Goal: Task Accomplishment & Management: Use online tool/utility

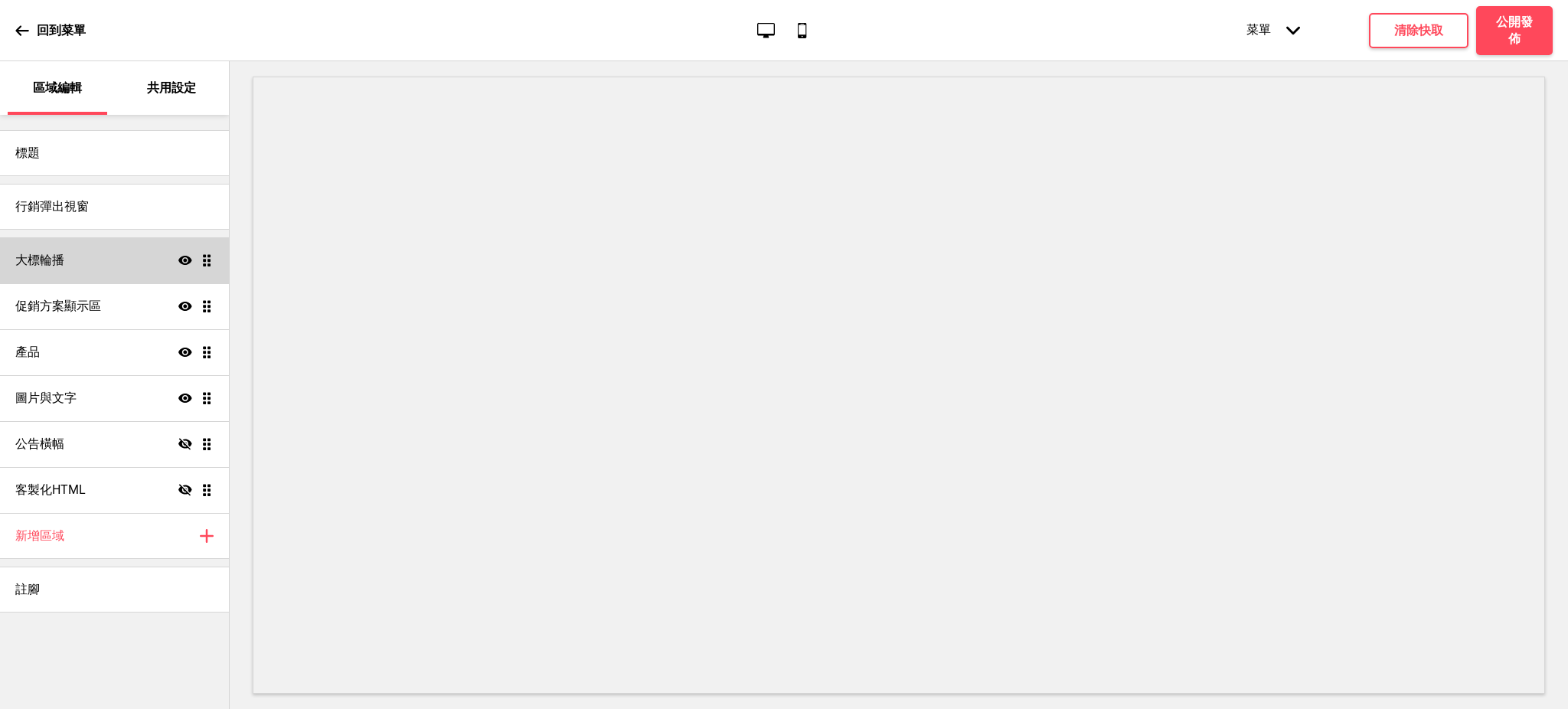
click at [110, 254] on div "大標輪播 顯示 拖曳" at bounding box center [115, 260] width 229 height 46
select select "10000"
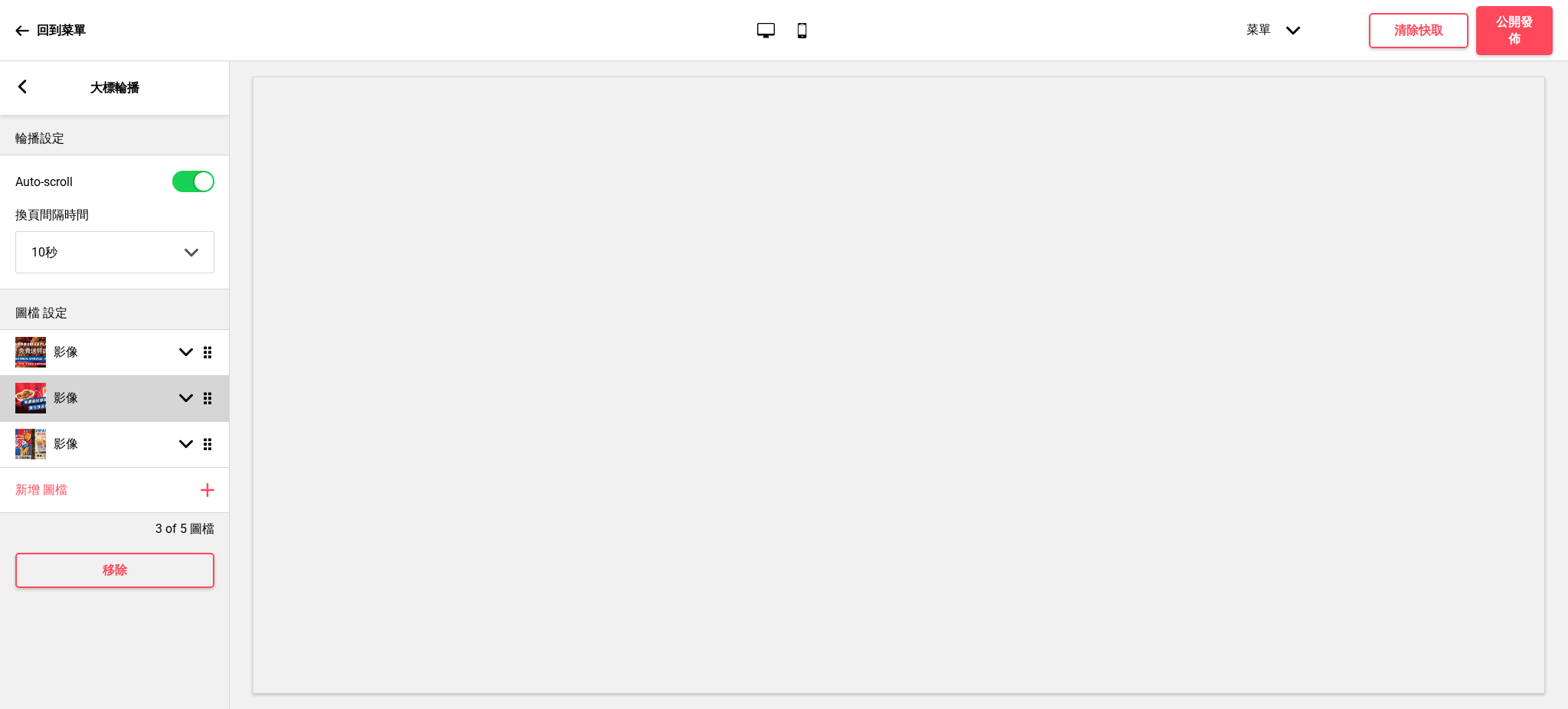
click at [89, 401] on div "影像 箭頭down 拖曳" at bounding box center [115, 398] width 230 height 46
select select "left"
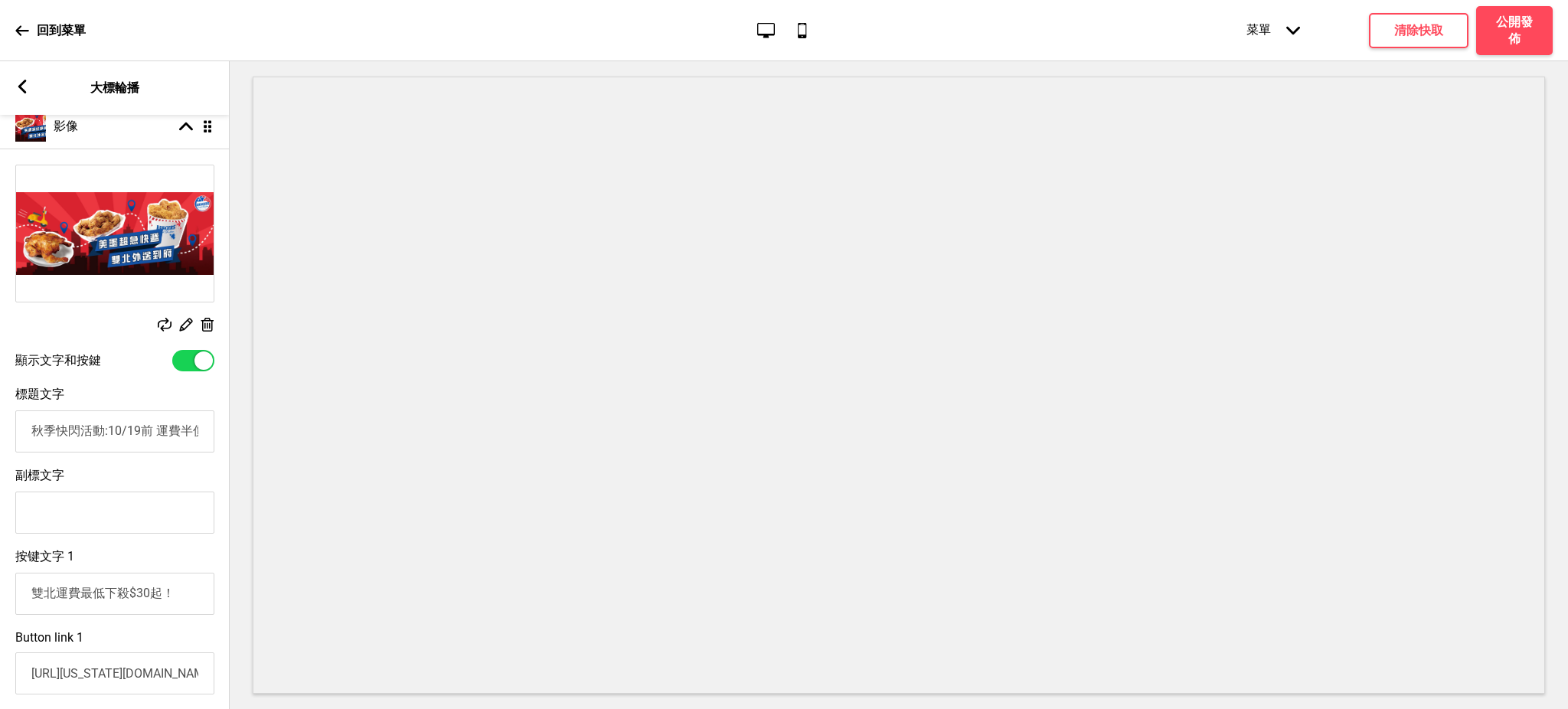
scroll to position [0, 42]
drag, startPoint x: 182, startPoint y: 438, endPoint x: 165, endPoint y: 429, distance: 19.2
click at [165, 429] on input "秋季快閃活動:10/19前 運費半價優惠！" at bounding box center [115, 431] width 199 height 42
type input "秋季快閃活動:10/19前 運費7折優惠！"
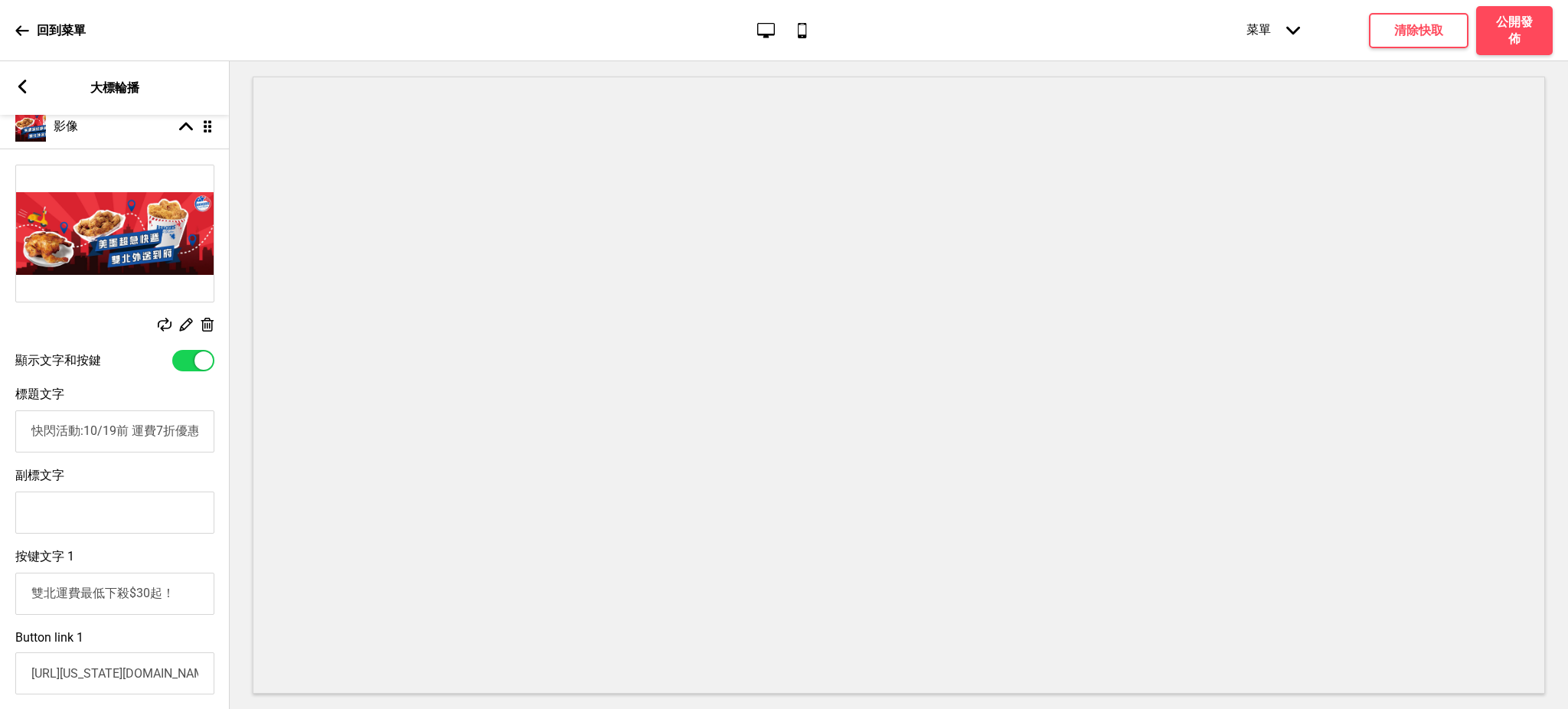
scroll to position [0, 0]
click at [142, 600] on input "雙北運費最低下殺$30起！" at bounding box center [115, 594] width 199 height 42
type input "雙北運費最低下殺$42起！"
click at [1415, 31] on h4 "清除快取" at bounding box center [1419, 30] width 49 height 17
click at [22, 89] on icon at bounding box center [22, 86] width 8 height 14
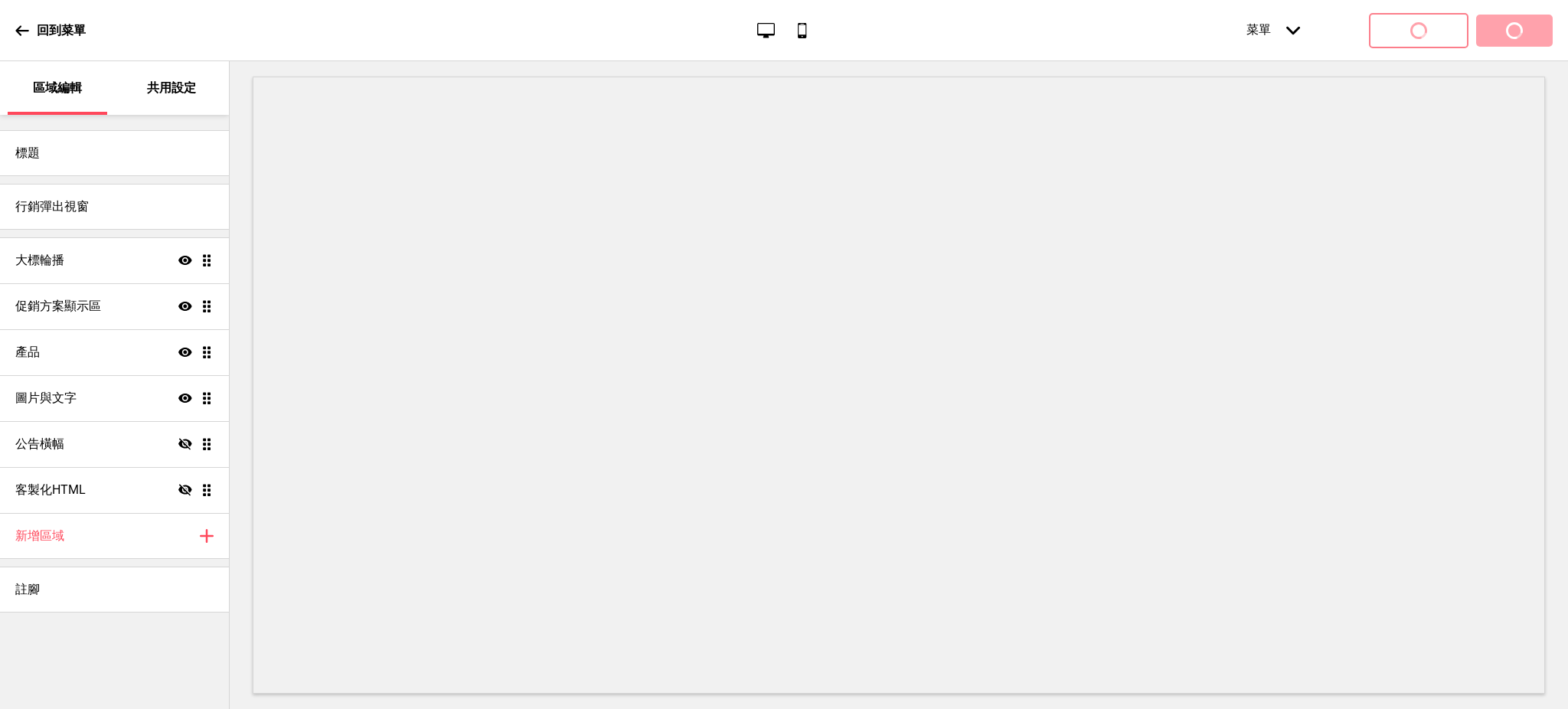
click at [164, 86] on p "共用設定" at bounding box center [172, 88] width 49 height 17
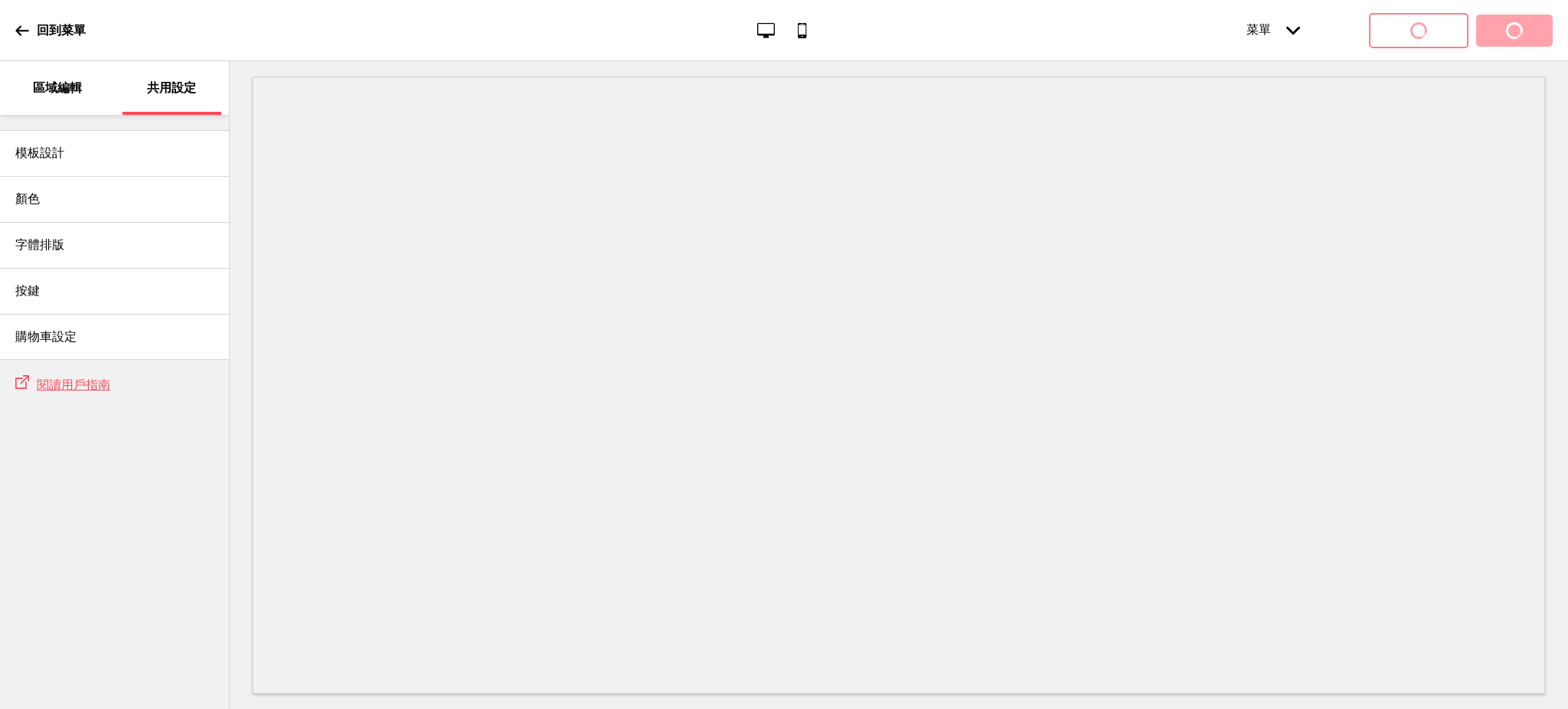
click at [55, 89] on p "區域編輯" at bounding box center [57, 88] width 49 height 17
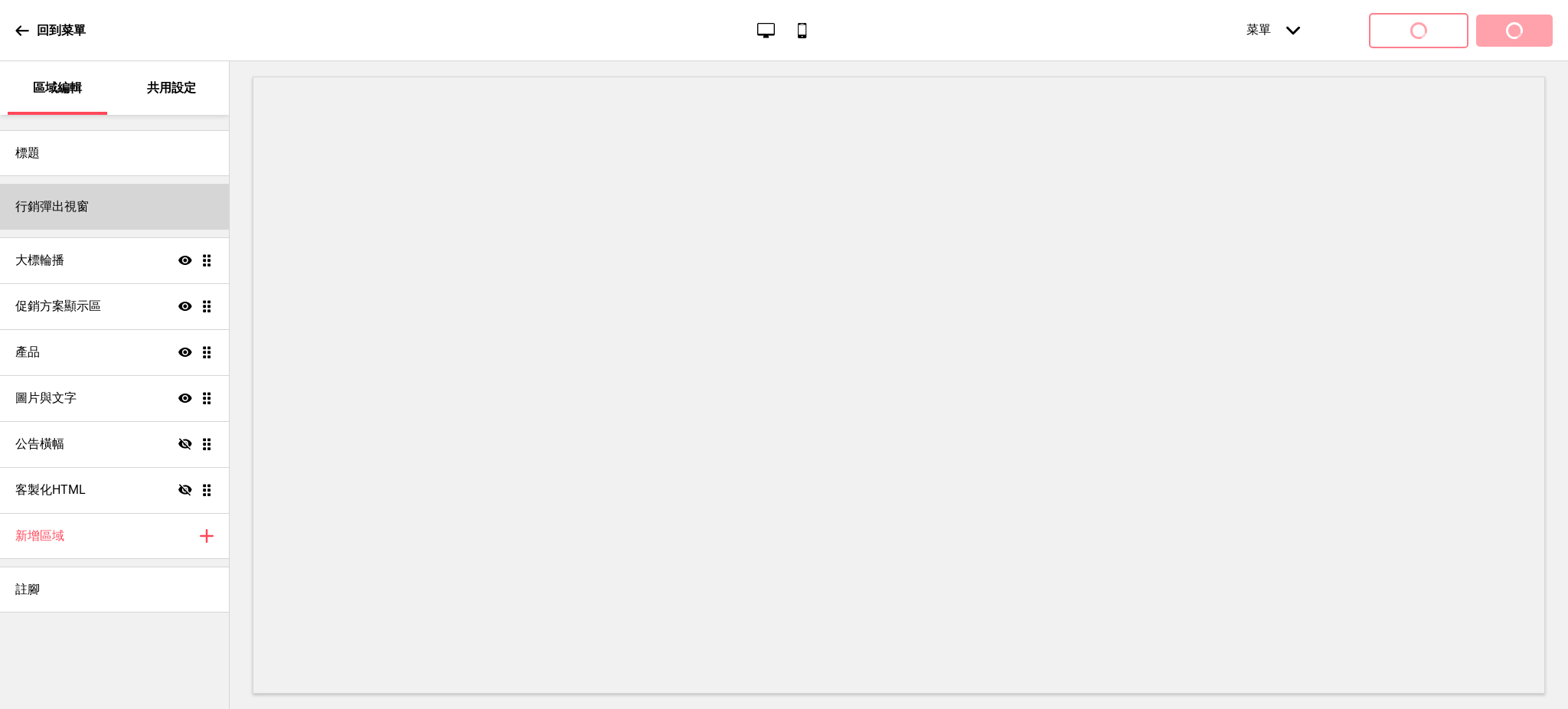
click at [75, 204] on h4 "行銷彈出視窗" at bounding box center [52, 206] width 74 height 17
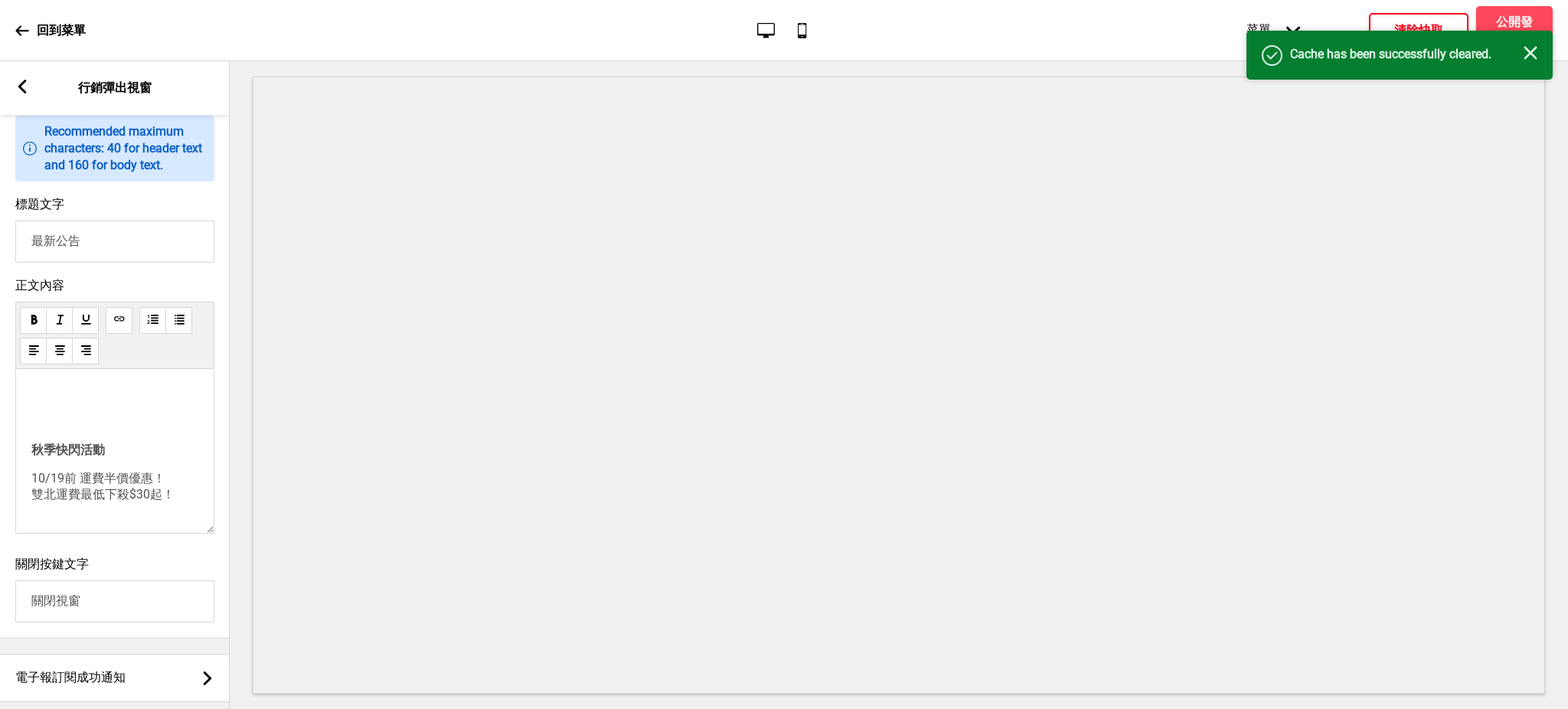
scroll to position [806, 0]
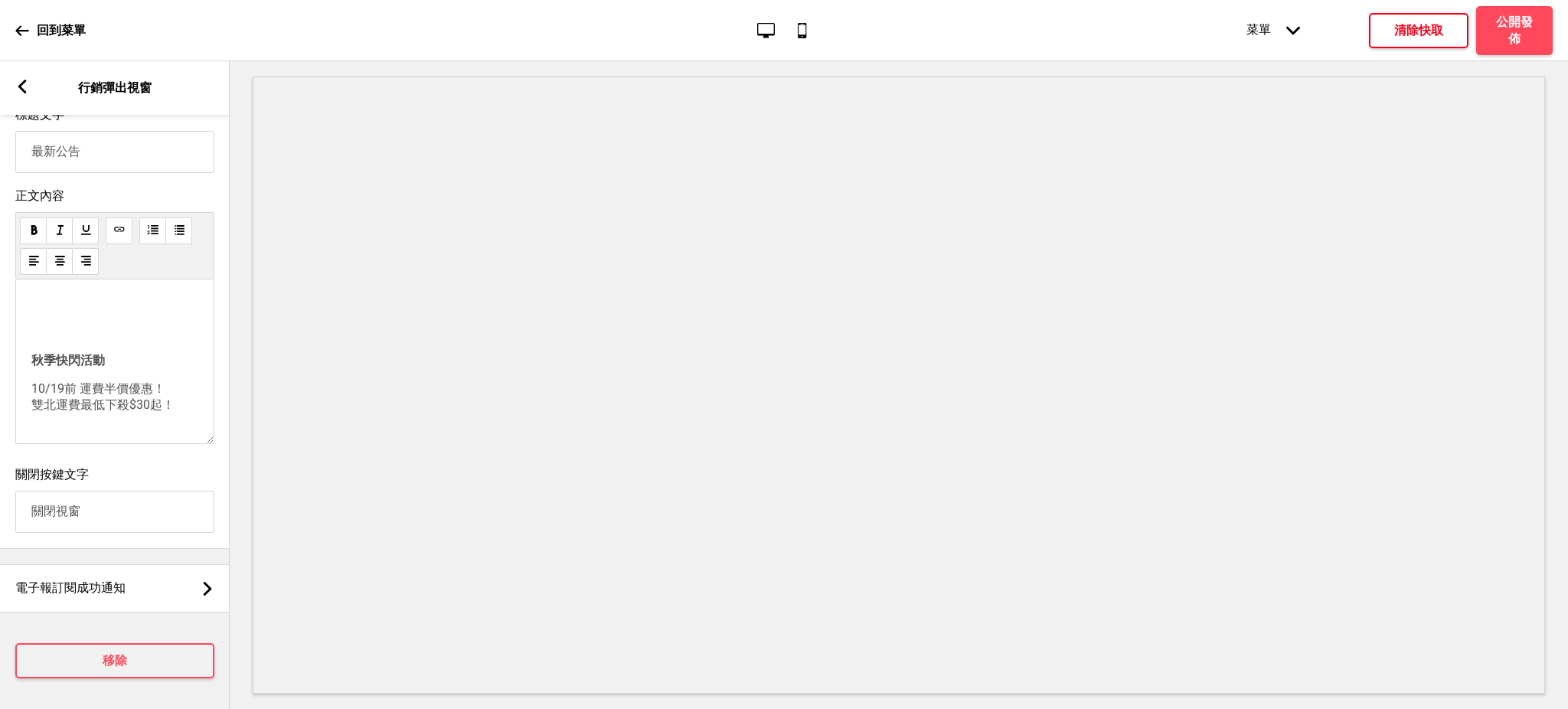
click at [120, 382] on span "10/19前 運費半價優惠！ 雙北運費最低下殺$30起！" at bounding box center [102, 396] width 143 height 30
click at [103, 327] on p "﻿" at bounding box center [115, 334] width 167 height 15
click at [103, 327] on p "﻿" at bounding box center [115, 335] width 167 height 15
click at [153, 327] on span "10/19前 外送運費半價優惠！雙北運費最低下殺$30起！" at bounding box center [110, 342] width 159 height 30
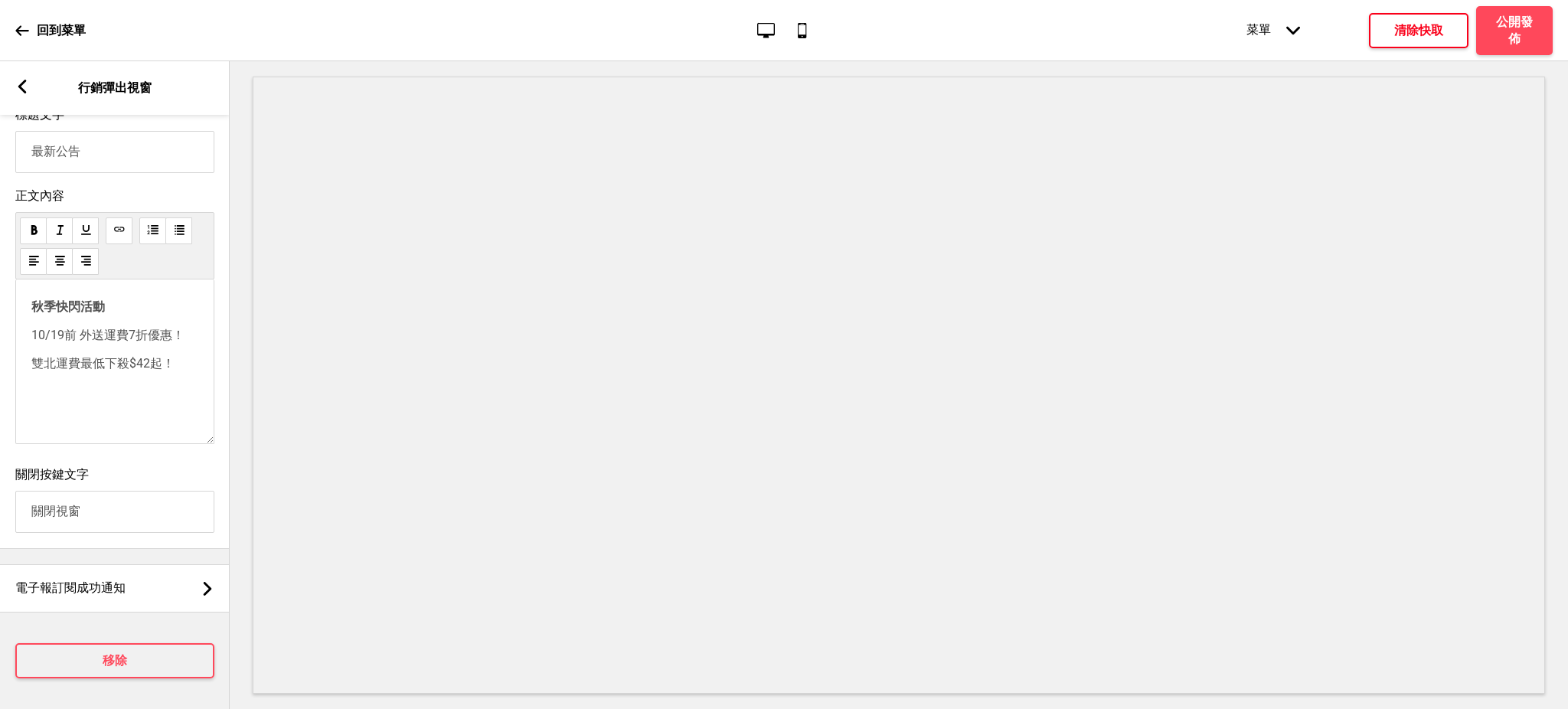
click at [153, 327] on span "10/19前 外送運費7折優惠！" at bounding box center [107, 335] width 153 height 15
click at [1434, 28] on h4 "清除快取" at bounding box center [1419, 30] width 49 height 17
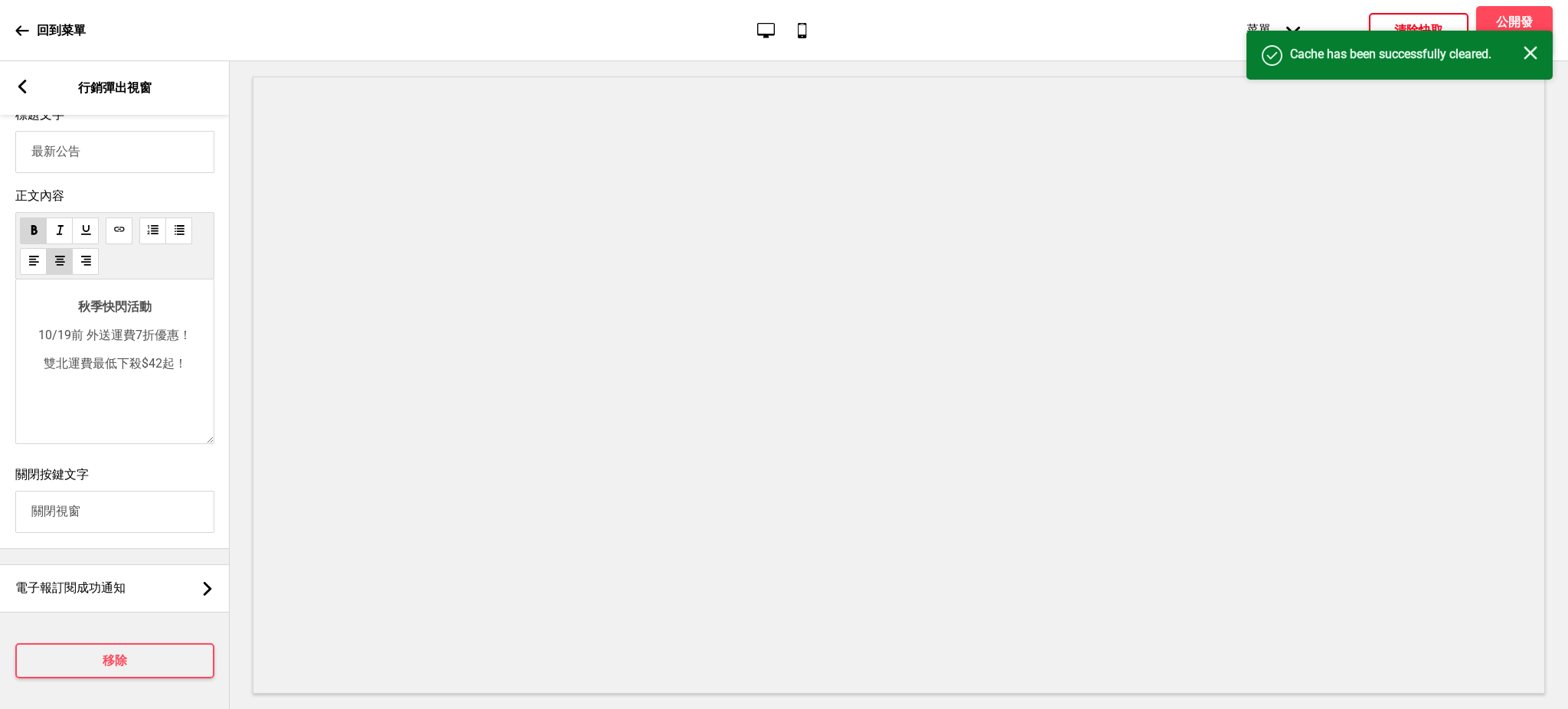
click at [1538, 46] on div "成功 Cache has been successfully cleared. 关闭" at bounding box center [1399, 55] width 306 height 49
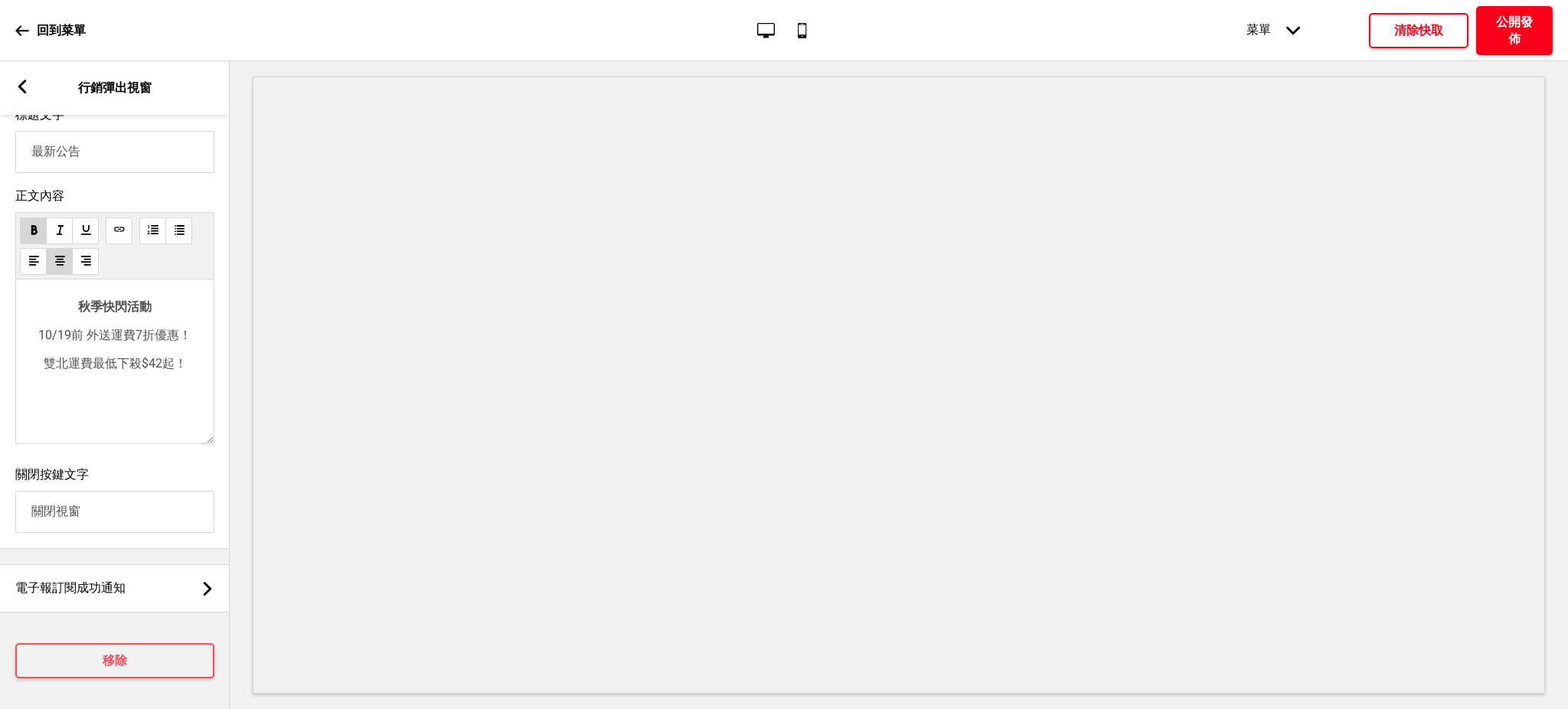
click at [1511, 33] on h4 "公開發佈" at bounding box center [1514, 30] width 46 height 34
click at [884, 398] on button "確定" at bounding box center [863, 391] width 125 height 35
click at [1476, 6] on button "公開發佈" at bounding box center [1515, 30] width 77 height 49
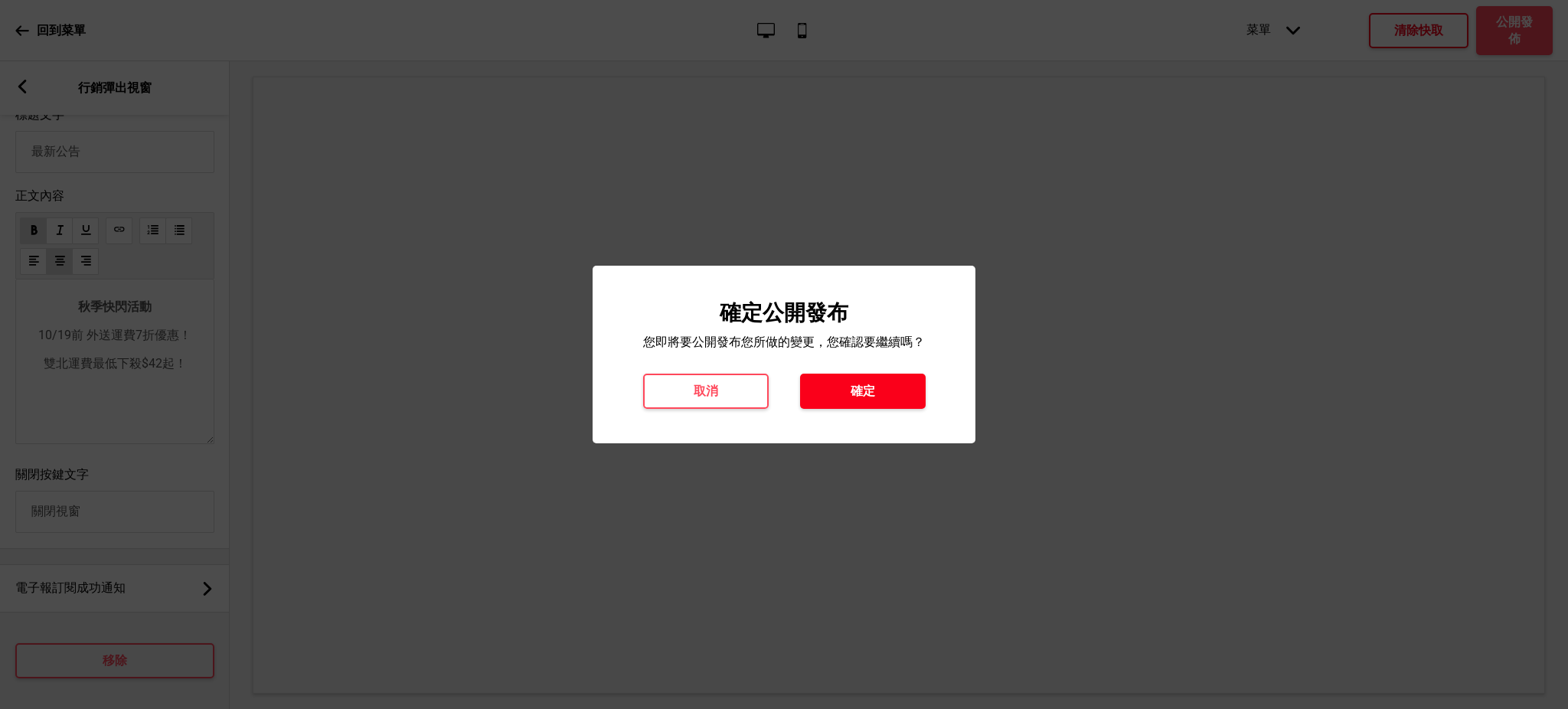
click at [879, 393] on button "確定" at bounding box center [863, 391] width 125 height 35
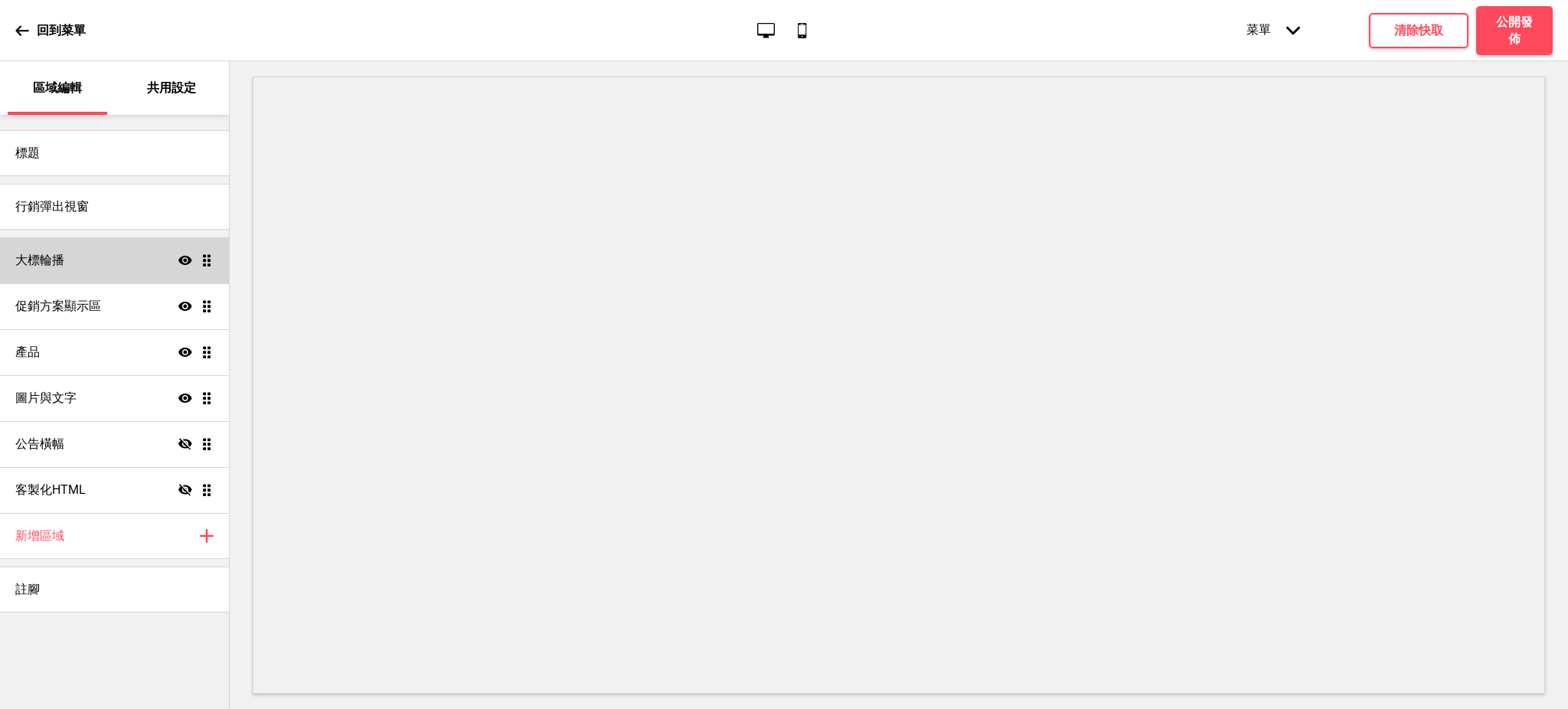
click at [90, 259] on div "大標輪播 顯示 拖曳" at bounding box center [115, 260] width 229 height 46
select select "10000"
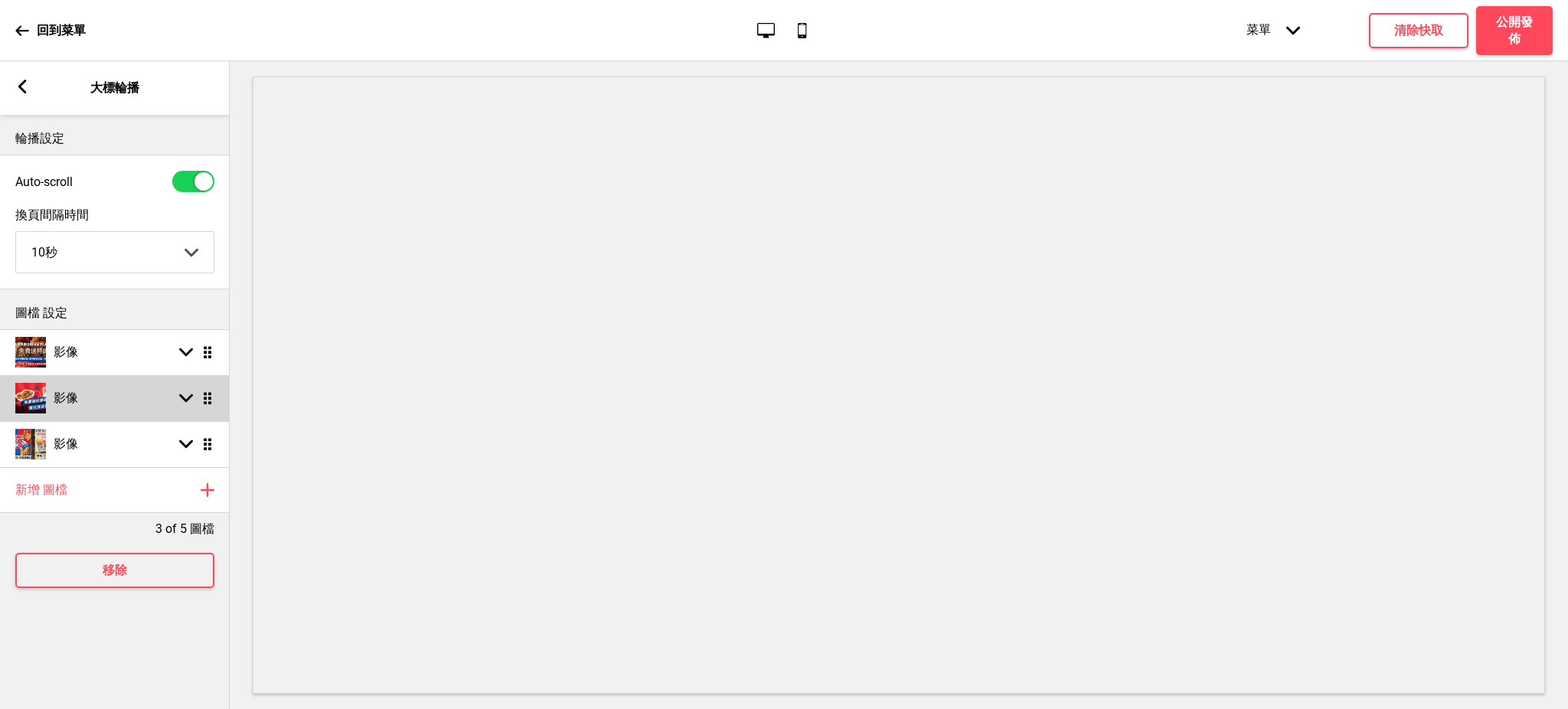
click at [74, 420] on div "影像 箭頭down 拖曳" at bounding box center [115, 398] width 230 height 46
select select "left"
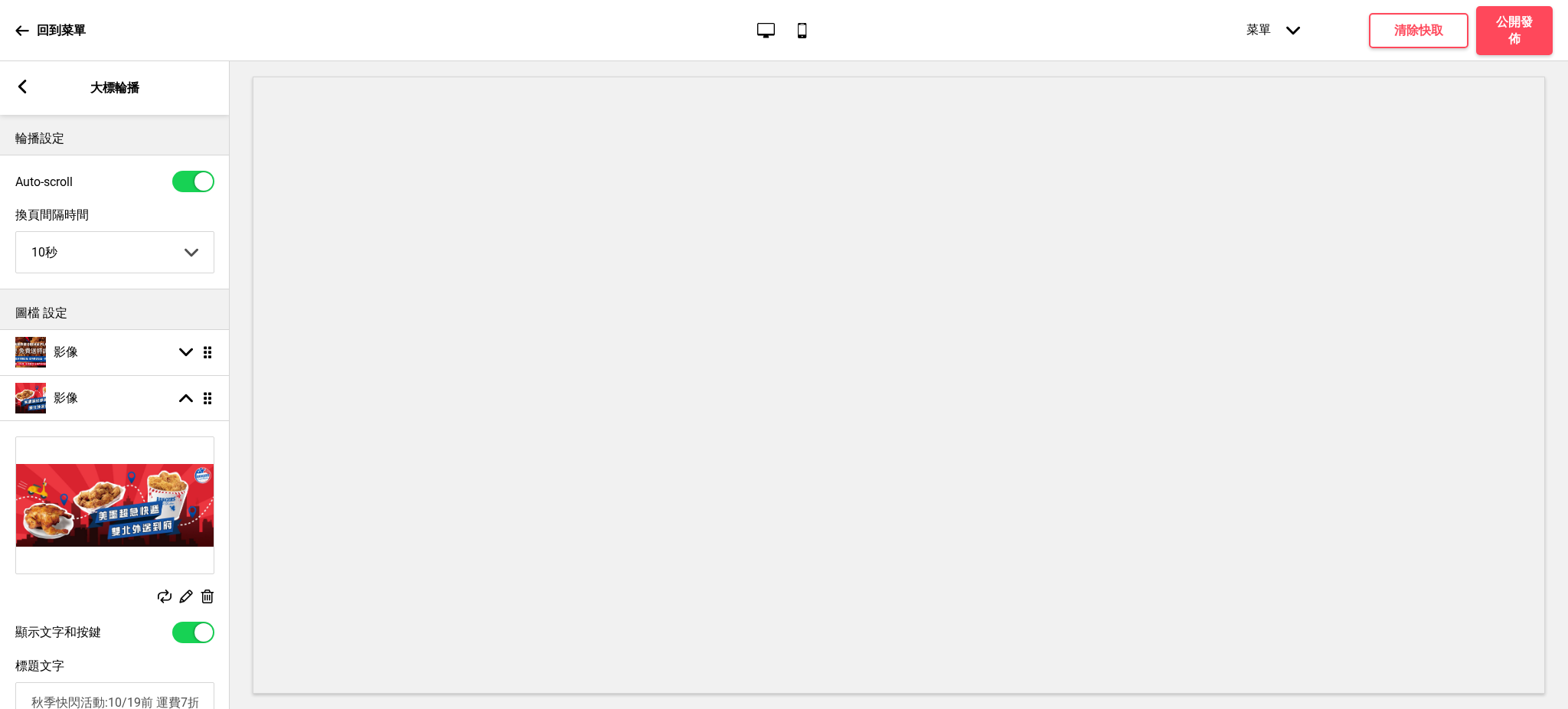
scroll to position [272, 0]
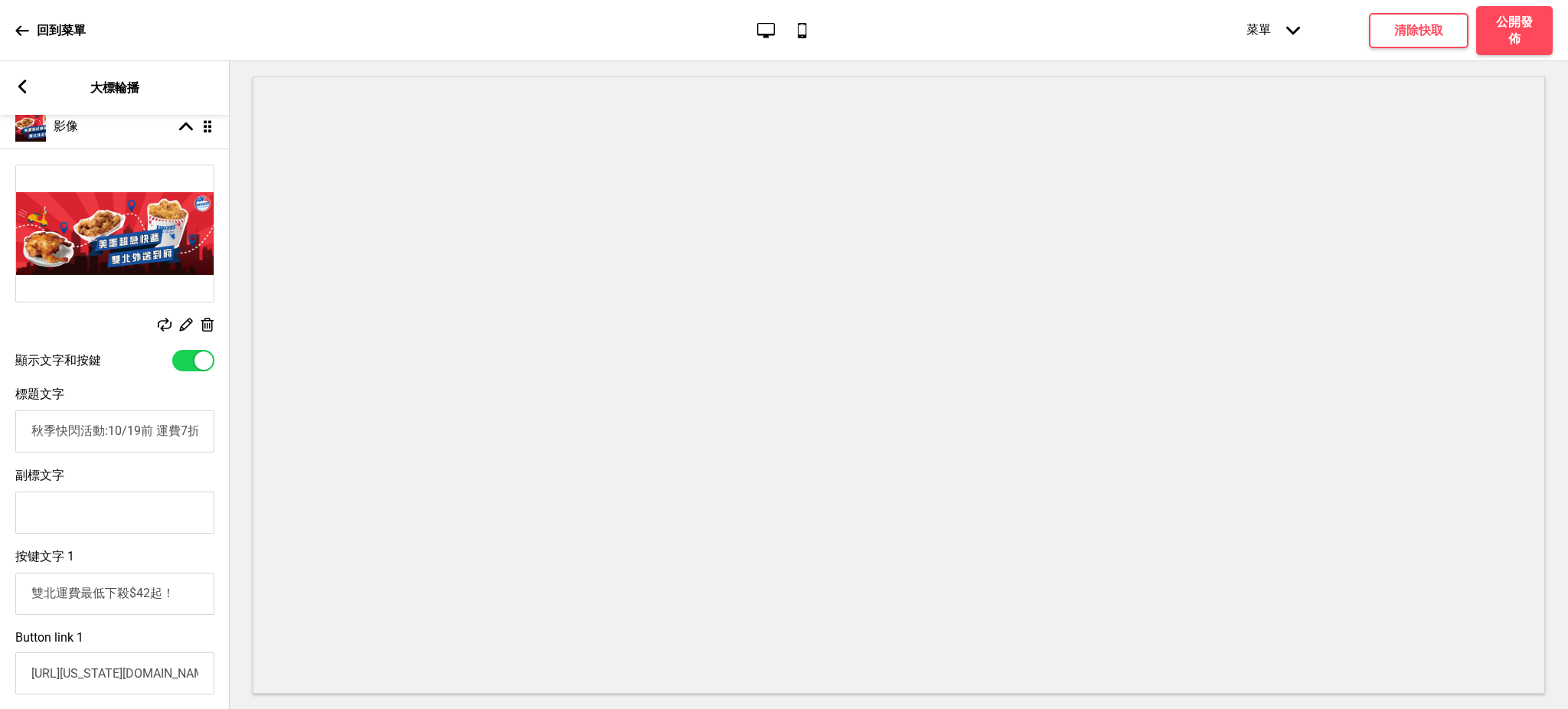
click at [155, 433] on input "秋季快閃活動:10/19前 運費7折優惠！" at bounding box center [115, 431] width 199 height 42
click at [1397, 36] on h4 "清除快取" at bounding box center [1419, 30] width 49 height 17
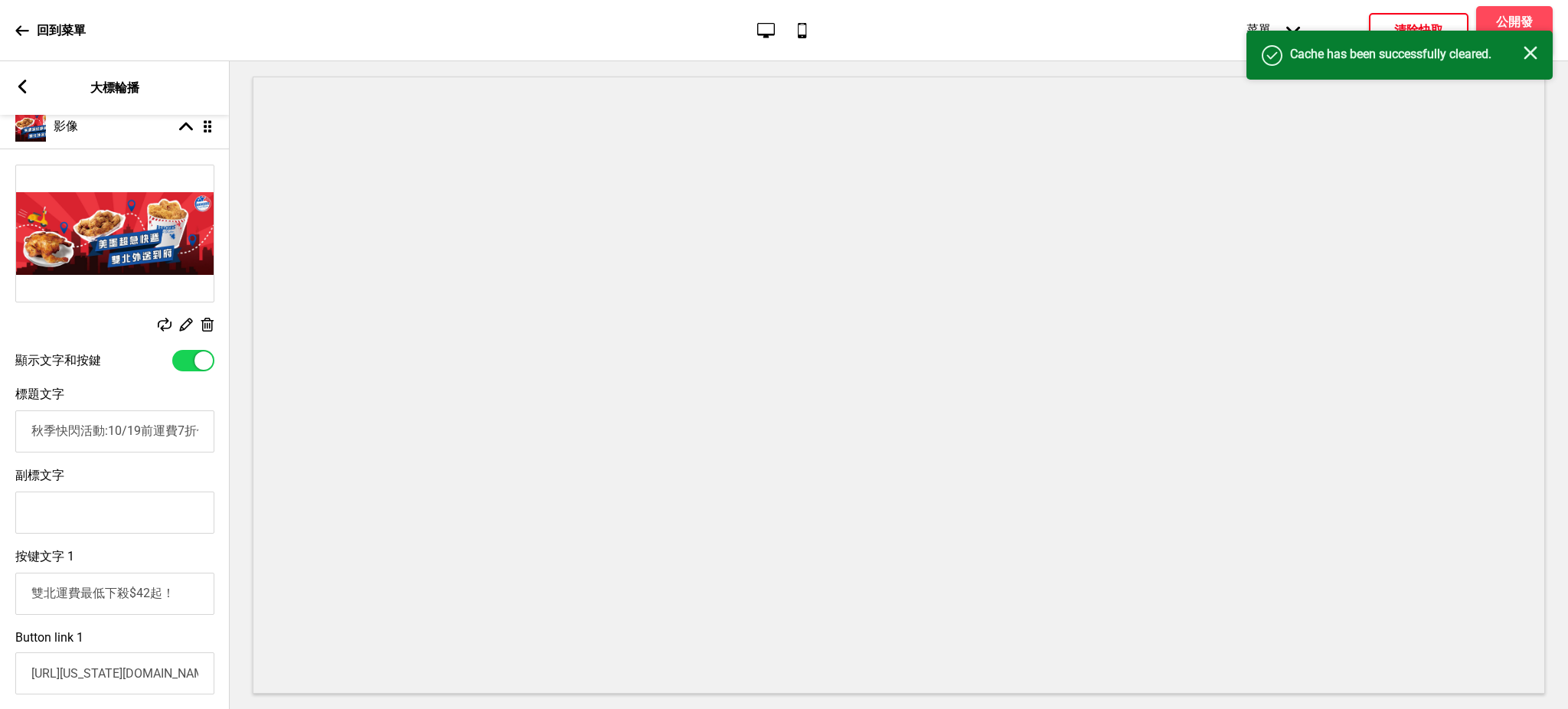
click at [1532, 54] on rect at bounding box center [1530, 52] width 14 height 14
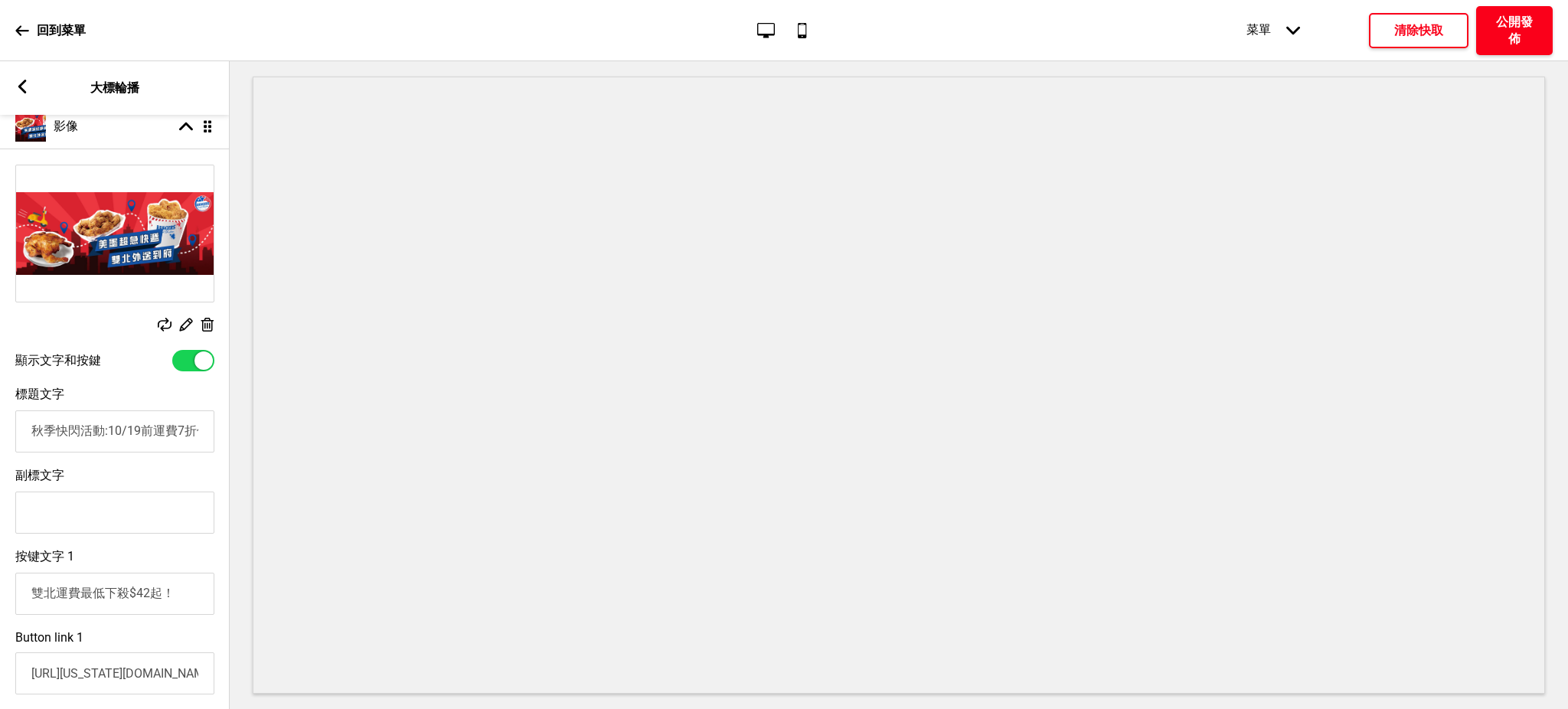
click at [1520, 35] on h4 "公開發佈" at bounding box center [1514, 30] width 46 height 34
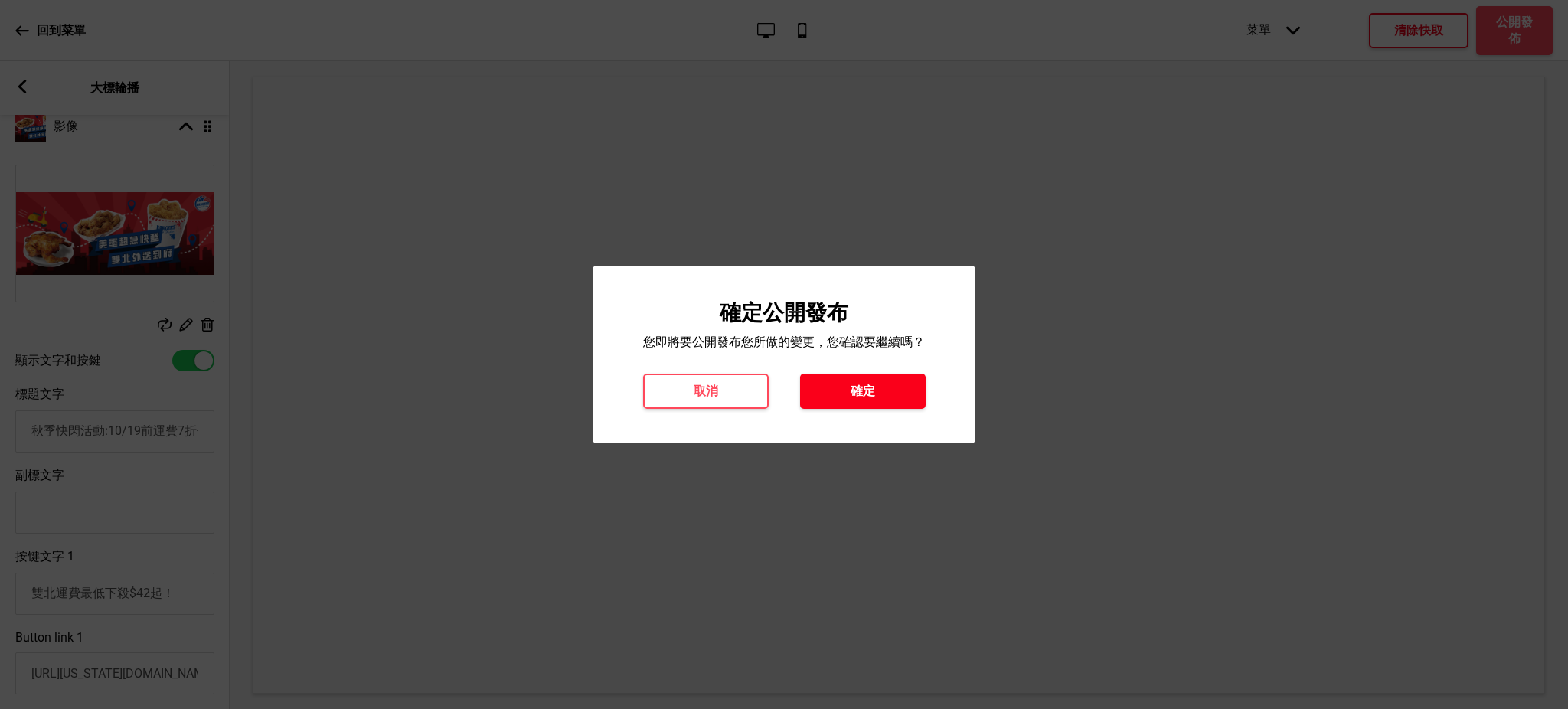
click at [819, 392] on button "確定" at bounding box center [863, 391] width 125 height 35
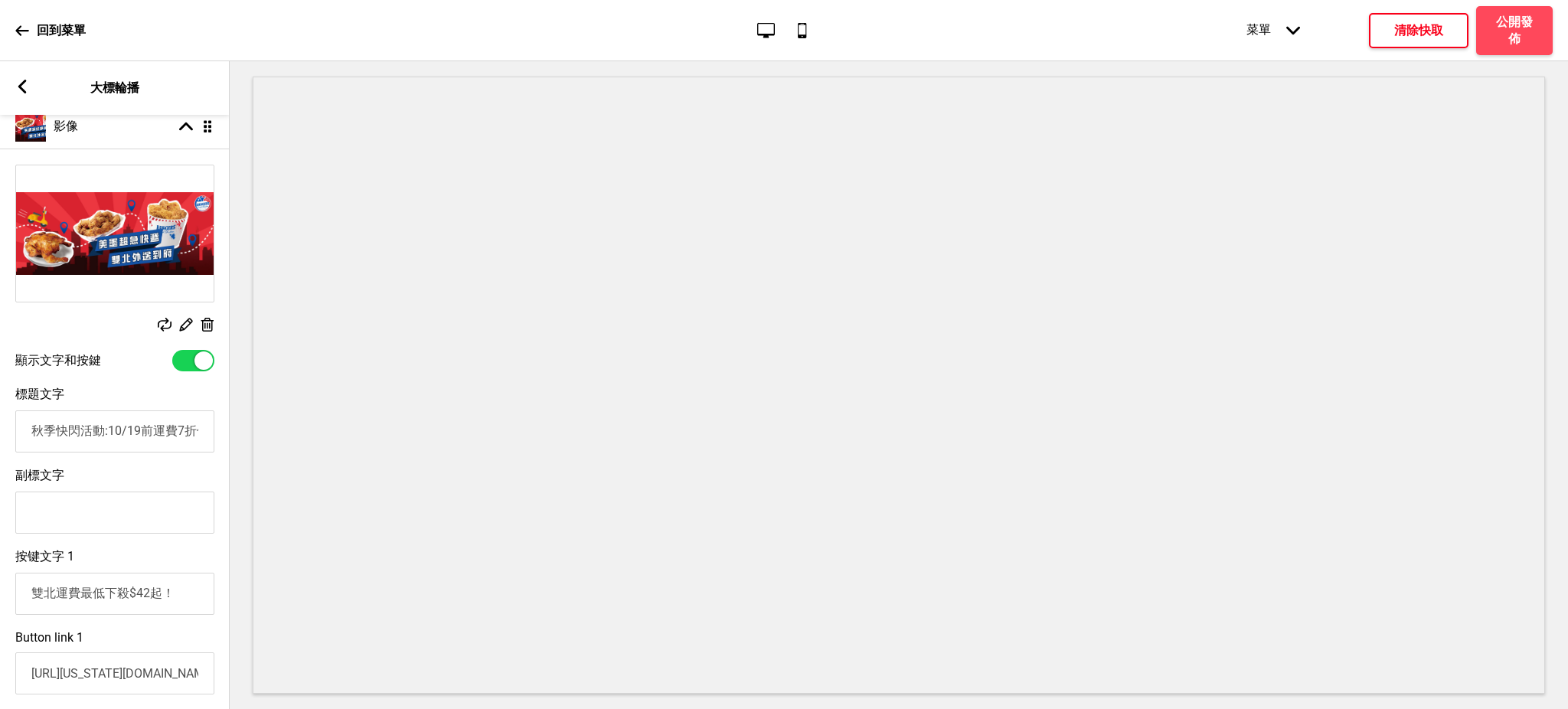
click at [173, 439] on input "秋季快閃活動:10/19前運費7折優惠！" at bounding box center [115, 431] width 199 height 42
click at [147, 438] on input "秋季快閃活動:10/19前運費7折優惠！" at bounding box center [115, 431] width 199 height 42
type input "秋季快閃活動:10/19前 運費7折優惠！"
click at [1428, 24] on h4 "清除快取" at bounding box center [1419, 30] width 49 height 17
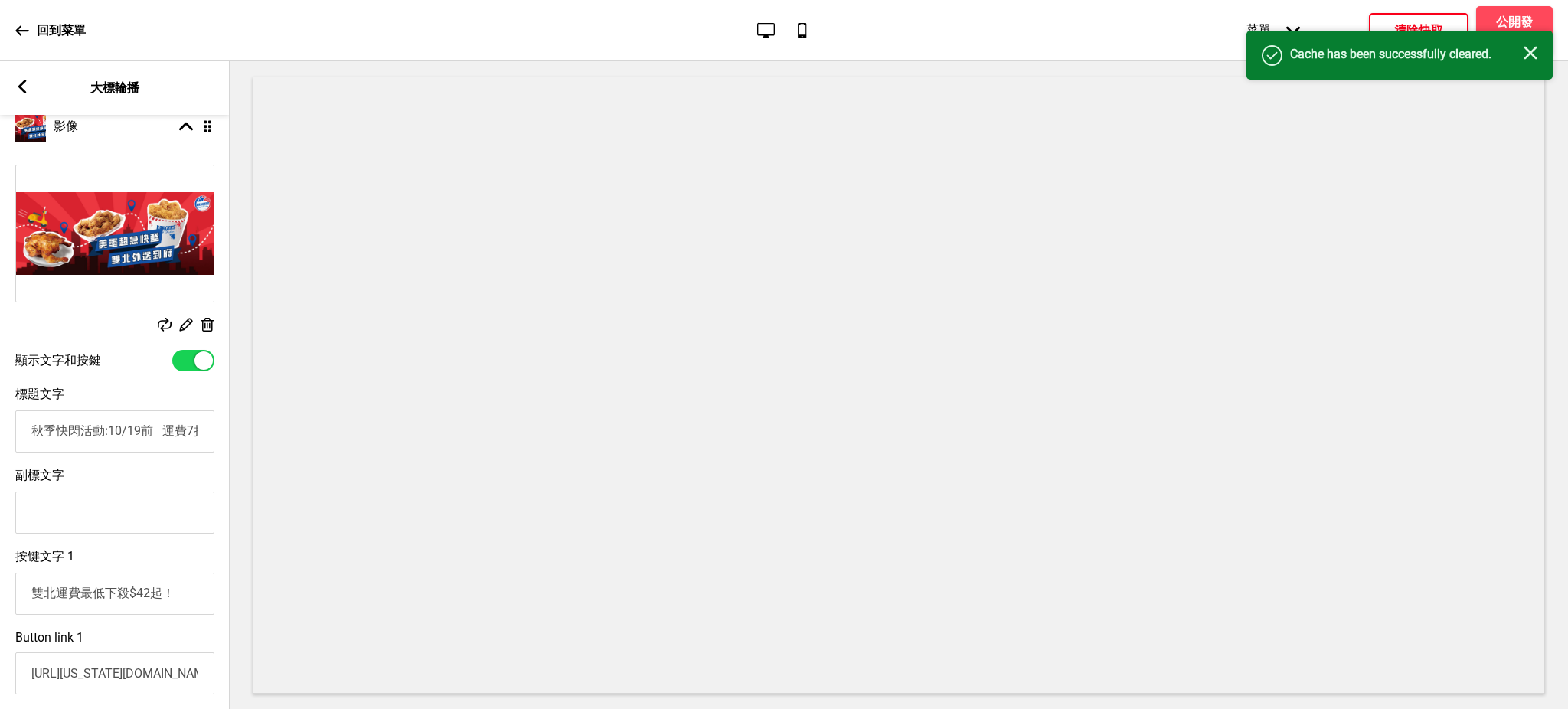
click at [1507, 33] on div "成功 Cache has been successfully cleared. 关闭" at bounding box center [1399, 55] width 306 height 49
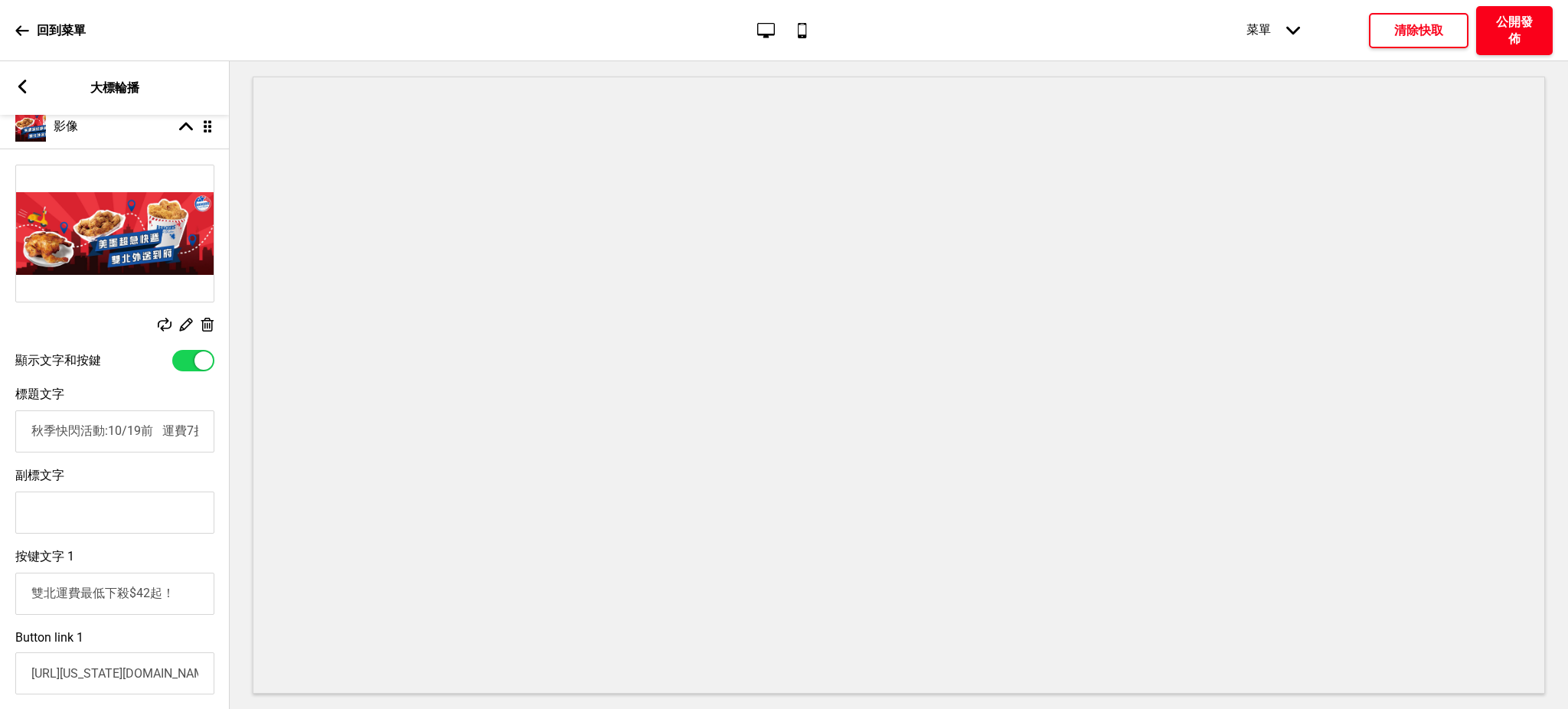
click at [1513, 25] on h4 "公開發佈" at bounding box center [1514, 30] width 46 height 34
click at [905, 395] on button "確定" at bounding box center [863, 391] width 125 height 35
